Goal: Information Seeking & Learning: Learn about a topic

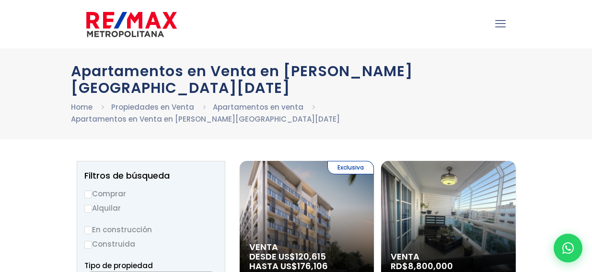
select select
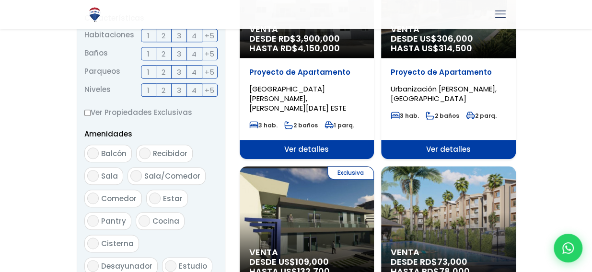
scroll to position [479, 0]
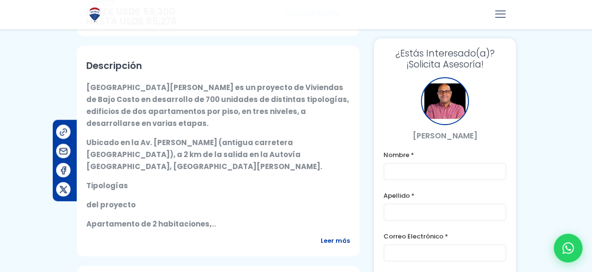
scroll to position [383, 0]
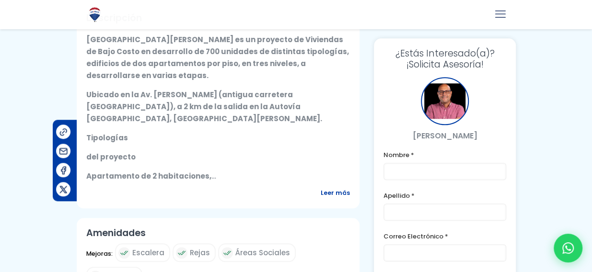
click at [350, 187] on span "Leer más" at bounding box center [334, 193] width 29 height 12
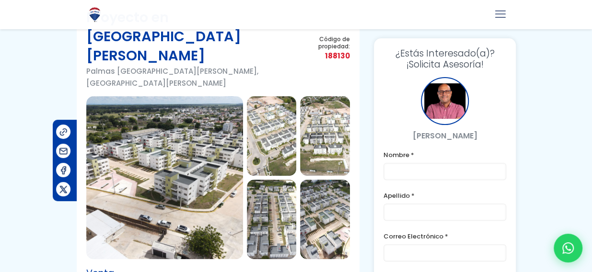
scroll to position [34, 0]
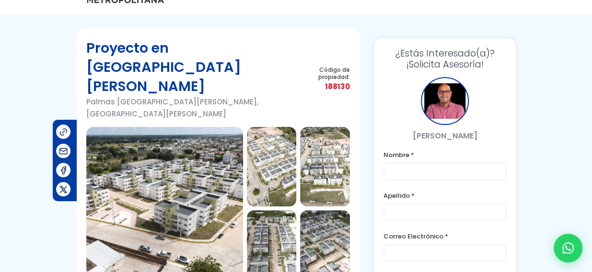
click at [164, 175] on img at bounding box center [164, 208] width 157 height 163
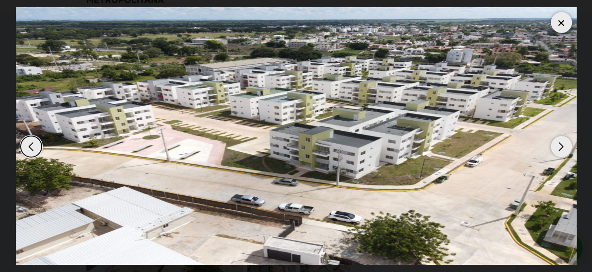
click at [208, 108] on img "1 / 6" at bounding box center [296, 136] width 560 height 258
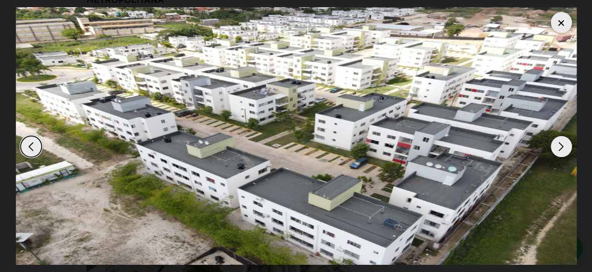
click at [562, 145] on div "Next slide" at bounding box center [560, 146] width 21 height 21
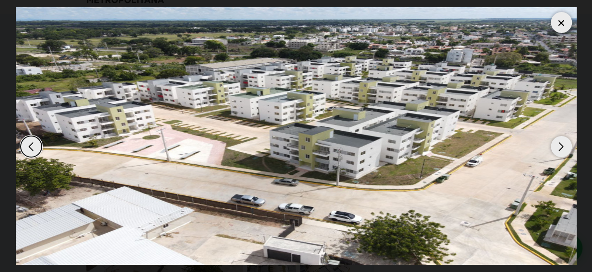
click at [562, 145] on div "Next slide" at bounding box center [560, 146] width 21 height 21
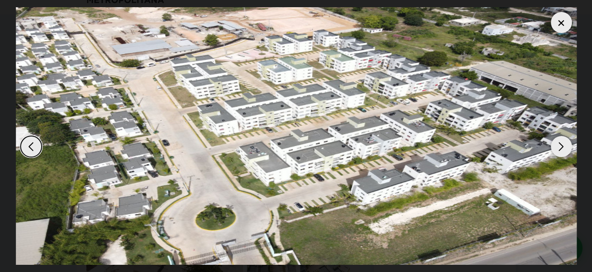
click at [562, 145] on div "Next slide" at bounding box center [560, 146] width 21 height 21
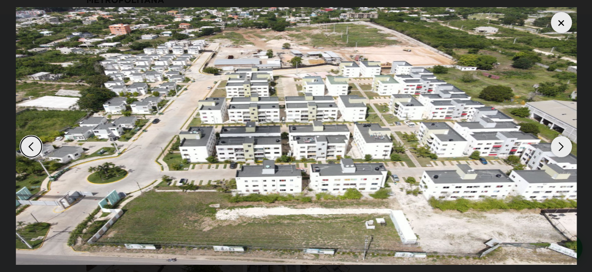
click at [562, 145] on div "Next slide" at bounding box center [560, 146] width 21 height 21
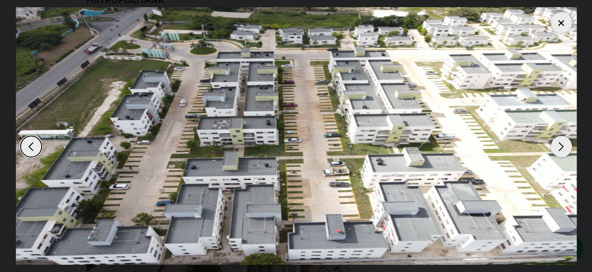
click at [562, 146] on div "Next slide" at bounding box center [560, 146] width 21 height 21
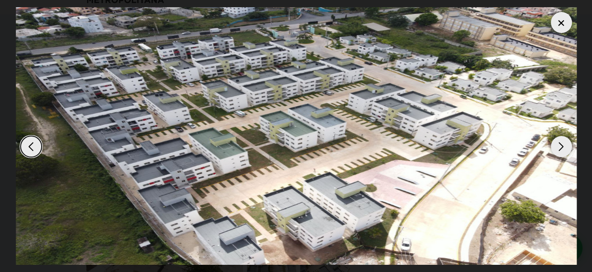
click at [562, 146] on div "Next slide" at bounding box center [560, 146] width 21 height 21
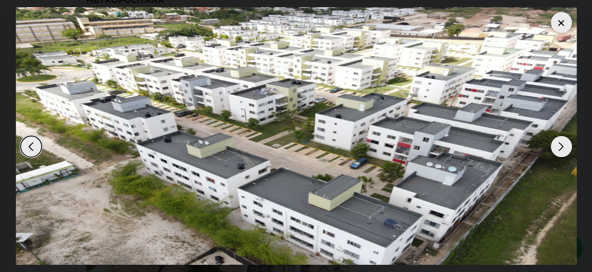
click at [562, 145] on div "Next slide" at bounding box center [560, 146] width 21 height 21
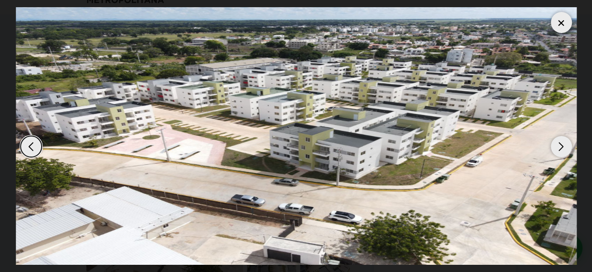
click at [562, 145] on div "Next slide" at bounding box center [560, 146] width 21 height 21
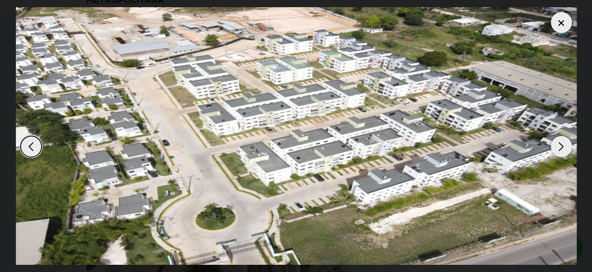
click at [562, 145] on div "Next slide" at bounding box center [560, 146] width 21 height 21
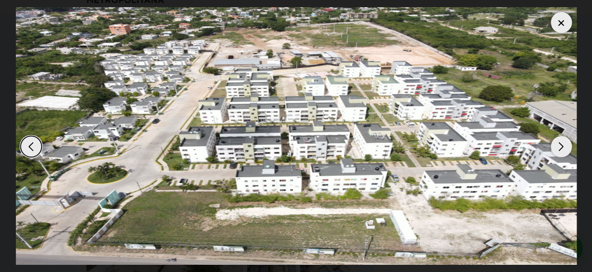
click at [562, 145] on div "Next slide" at bounding box center [560, 146] width 21 height 21
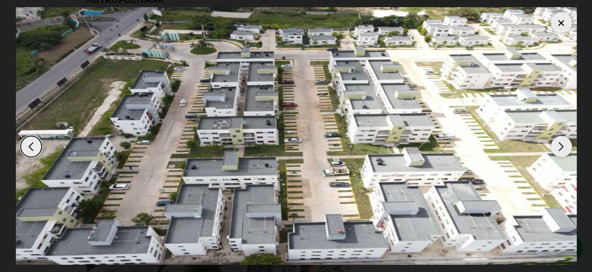
click at [562, 145] on div "Next slide" at bounding box center [560, 146] width 21 height 21
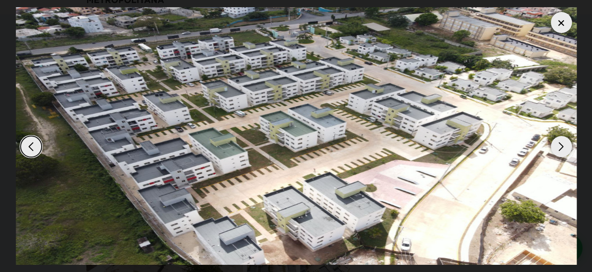
click at [562, 145] on div "Next slide" at bounding box center [560, 146] width 21 height 21
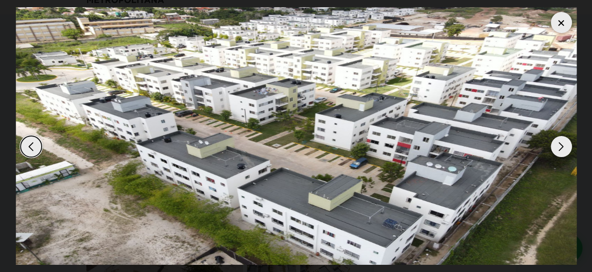
click at [562, 145] on div "Next slide" at bounding box center [560, 146] width 21 height 21
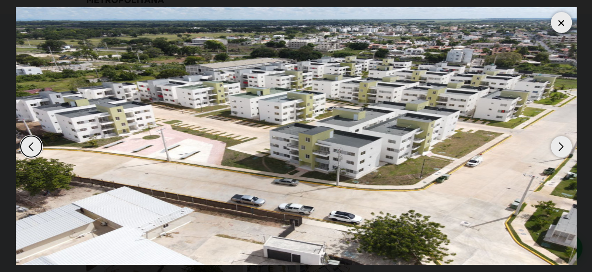
click at [562, 145] on div "Next slide" at bounding box center [560, 146] width 21 height 21
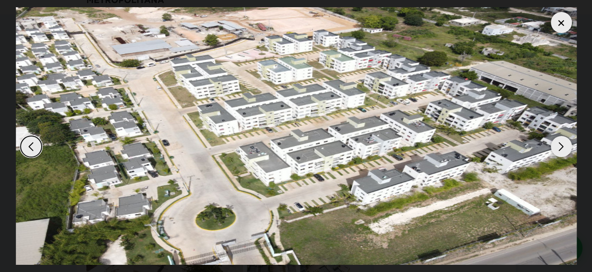
click at [562, 145] on div "Next slide" at bounding box center [560, 146] width 21 height 21
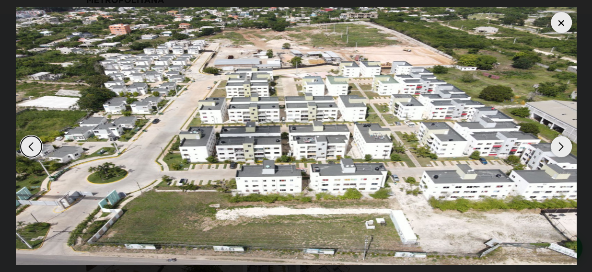
click at [560, 147] on div "Next slide" at bounding box center [560, 146] width 21 height 21
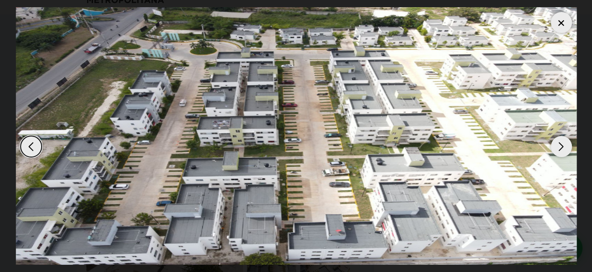
click at [560, 147] on div "Next slide" at bounding box center [560, 146] width 21 height 21
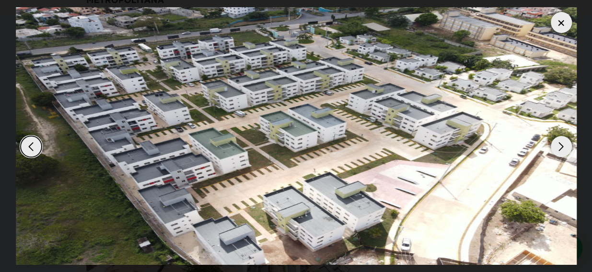
click at [560, 147] on div "Next slide" at bounding box center [560, 146] width 21 height 21
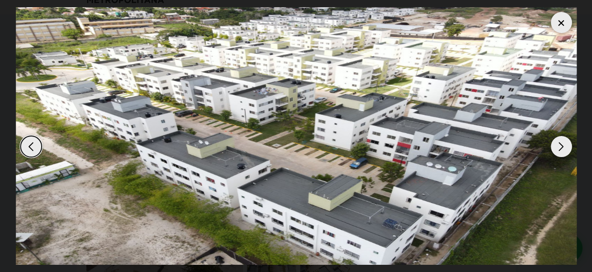
click at [560, 147] on div "Next slide" at bounding box center [560, 146] width 21 height 21
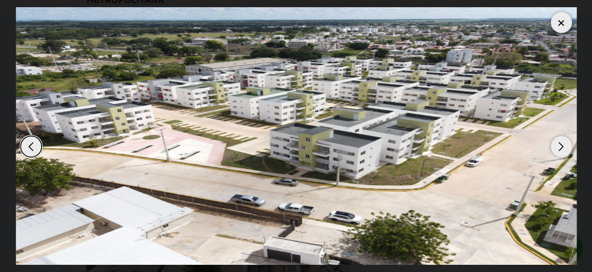
click at [560, 147] on div "Next slide" at bounding box center [560, 146] width 21 height 21
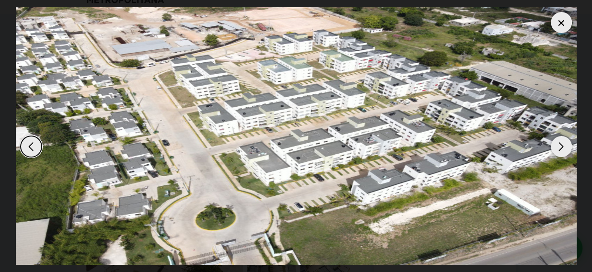
click at [560, 147] on div "Next slide" at bounding box center [560, 146] width 21 height 21
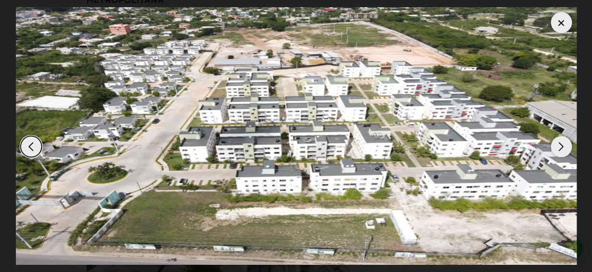
click at [560, 147] on div "Next slide" at bounding box center [560, 146] width 21 height 21
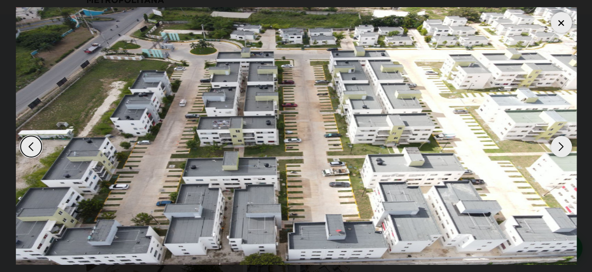
click at [560, 147] on div "Next slide" at bounding box center [560, 146] width 21 height 21
